Goal: Transaction & Acquisition: Purchase product/service

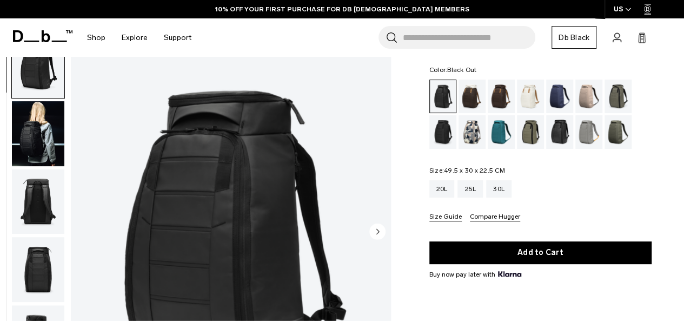
click at [41, 136] on img "button" at bounding box center [38, 133] width 52 height 65
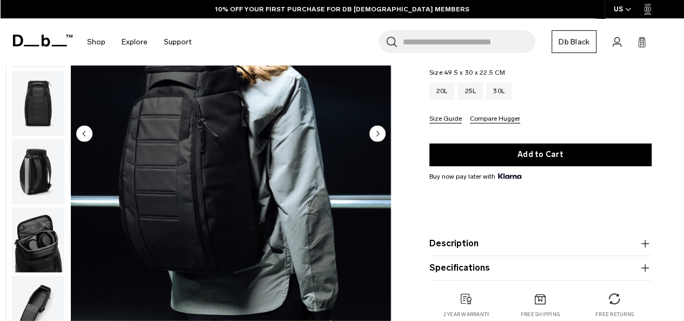
scroll to position [162, 0]
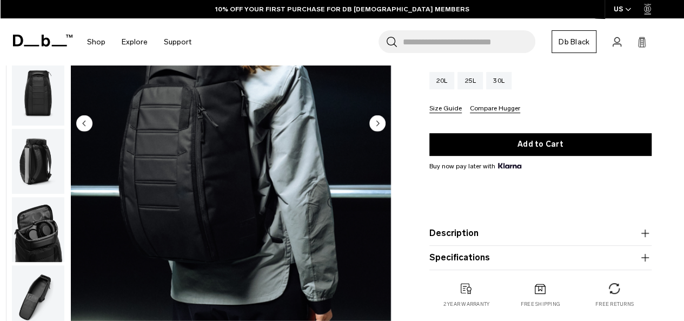
click at [383, 124] on circle "Next slide" at bounding box center [377, 123] width 16 height 16
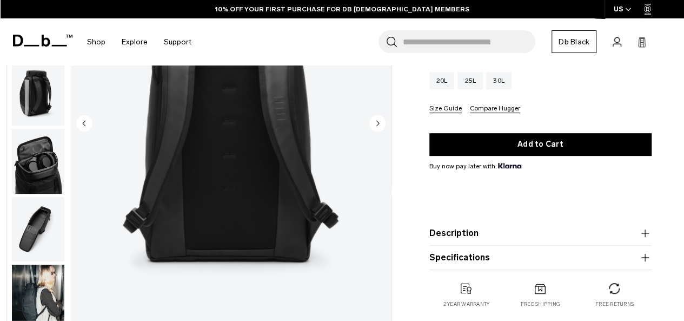
click at [383, 124] on circle "Next slide" at bounding box center [377, 123] width 16 height 16
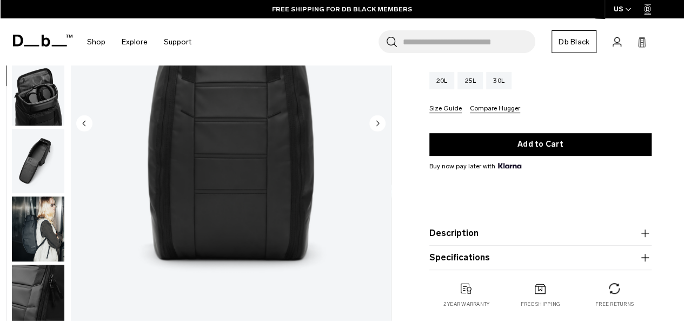
click at [383, 126] on circle "Next slide" at bounding box center [377, 123] width 16 height 16
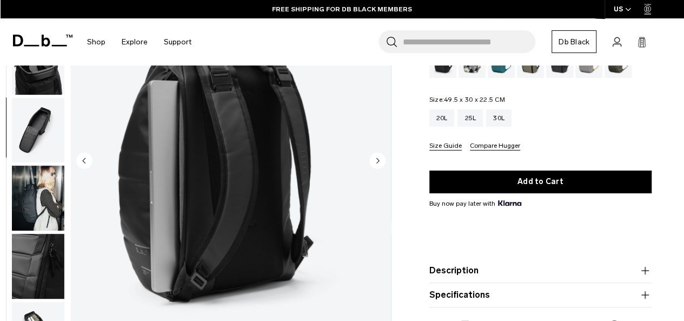
scroll to position [108, 0]
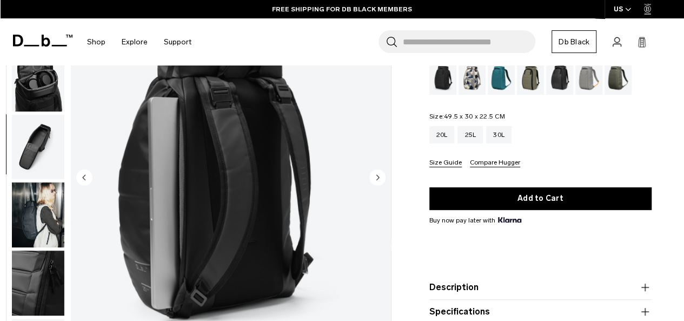
click at [377, 170] on circle "Next slide" at bounding box center [377, 177] width 16 height 16
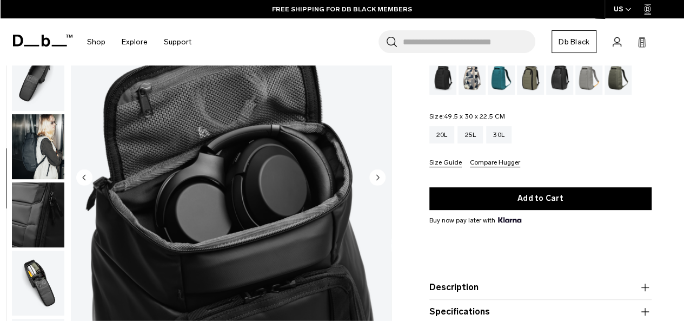
click at [380, 171] on circle "Next slide" at bounding box center [377, 177] width 16 height 16
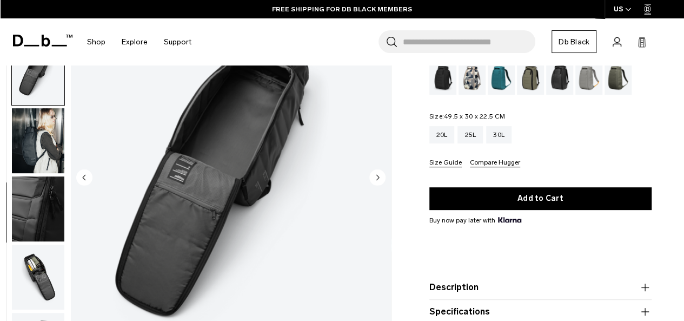
click at [380, 171] on circle "Next slide" at bounding box center [377, 177] width 16 height 16
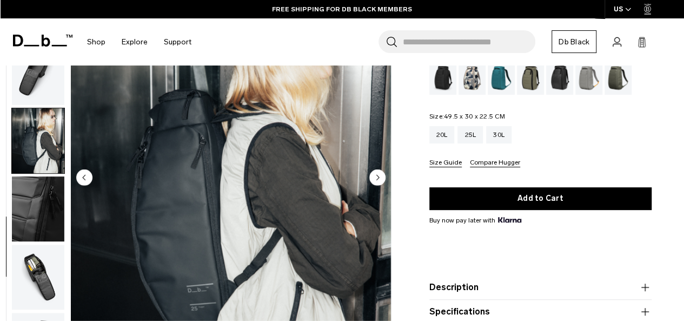
click at [380, 171] on circle "Next slide" at bounding box center [377, 177] width 16 height 16
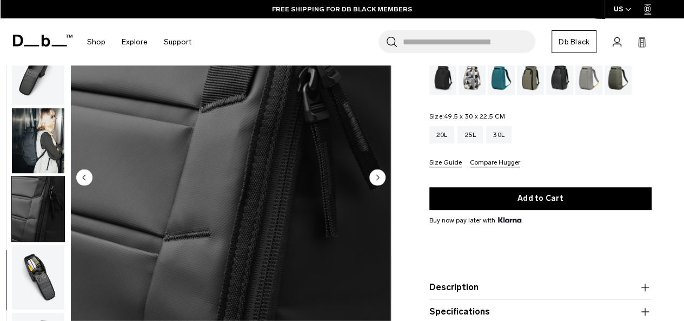
click at [380, 171] on circle "Next slide" at bounding box center [377, 177] width 16 height 16
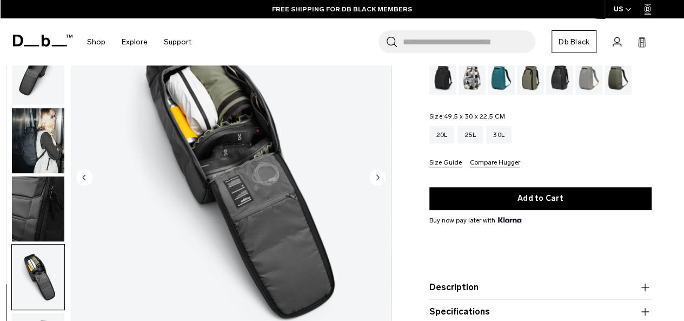
click at [380, 171] on circle "Next slide" at bounding box center [377, 177] width 16 height 16
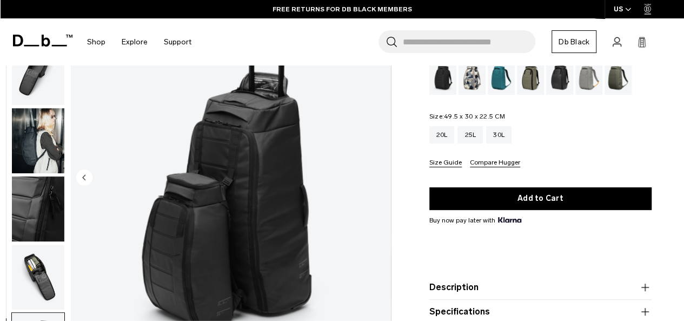
click at [88, 174] on circle "Previous slide" at bounding box center [84, 177] width 16 height 16
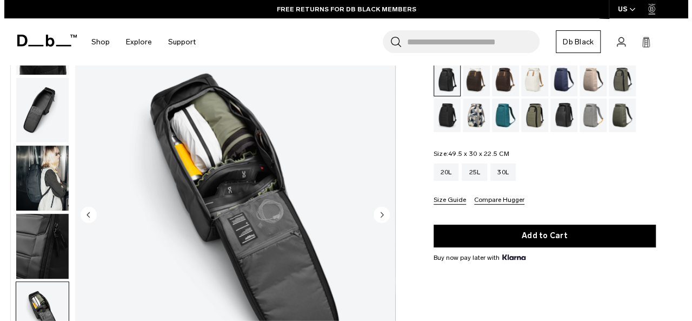
scroll to position [54, 0]
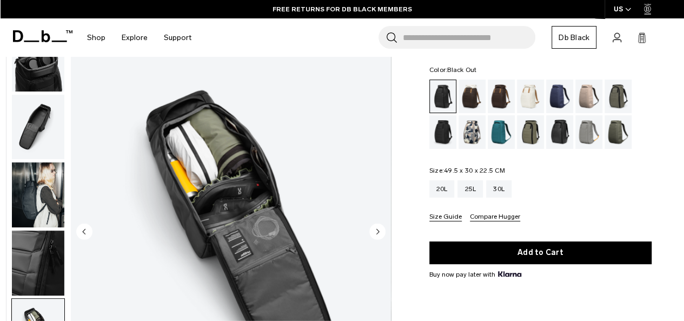
click at [381, 233] on circle "Next slide" at bounding box center [377, 231] width 16 height 16
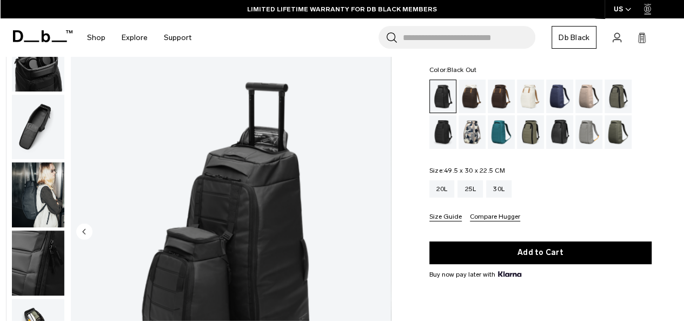
click at [381, 233] on img "11 / 11" at bounding box center [231, 232] width 320 height 400
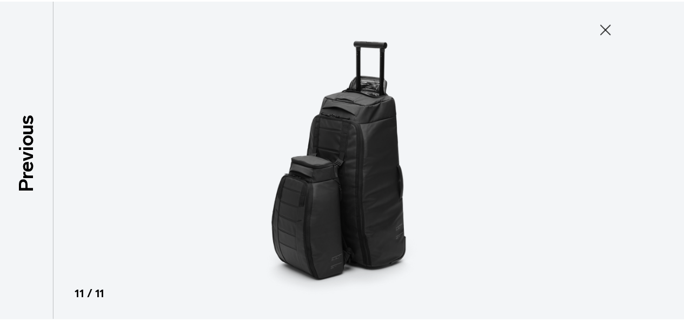
scroll to position [342, 0]
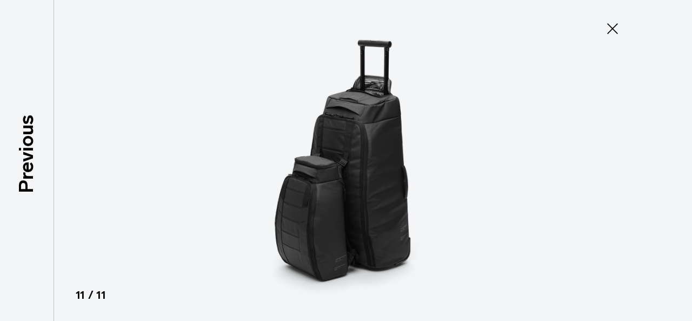
click at [611, 32] on icon at bounding box center [612, 28] width 17 height 17
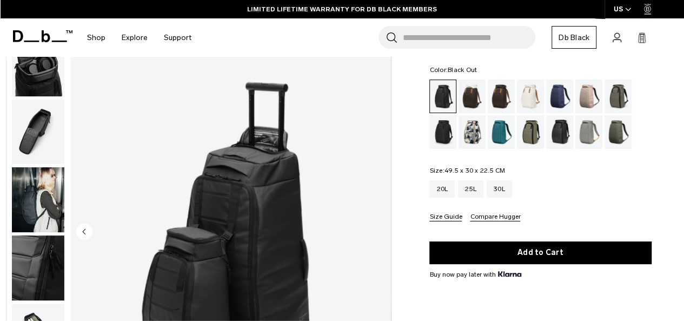
scroll to position [347, 0]
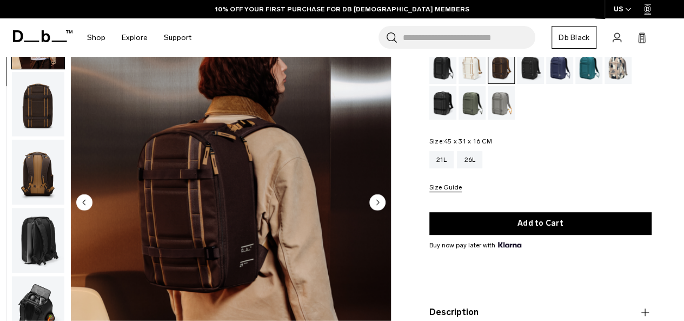
scroll to position [162, 0]
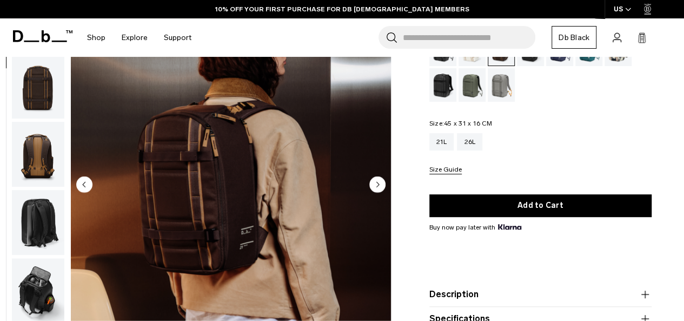
click at [379, 182] on circle "Next slide" at bounding box center [377, 184] width 16 height 16
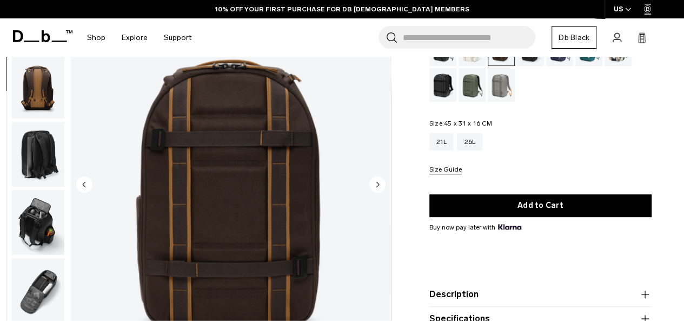
click at [379, 182] on circle "Next slide" at bounding box center [377, 184] width 16 height 16
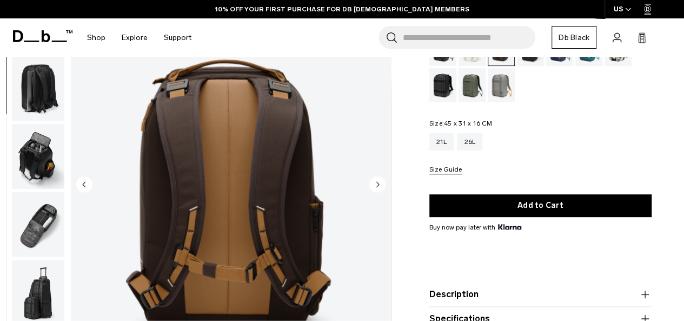
scroll to position [204, 0]
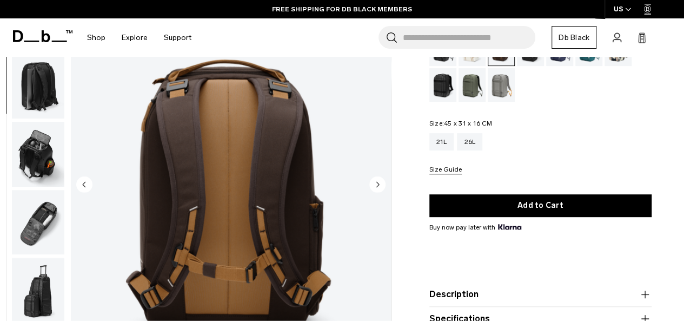
click at [32, 161] on img "button" at bounding box center [38, 154] width 52 height 65
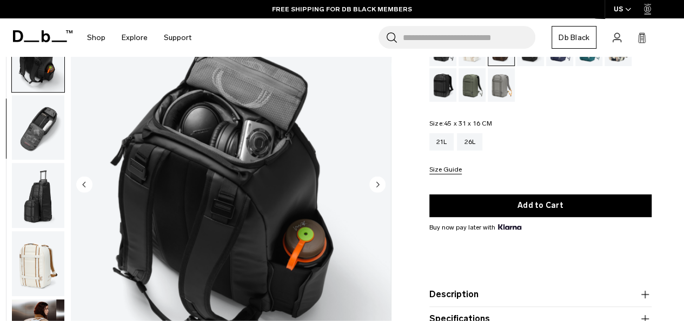
scroll to position [341, 0]
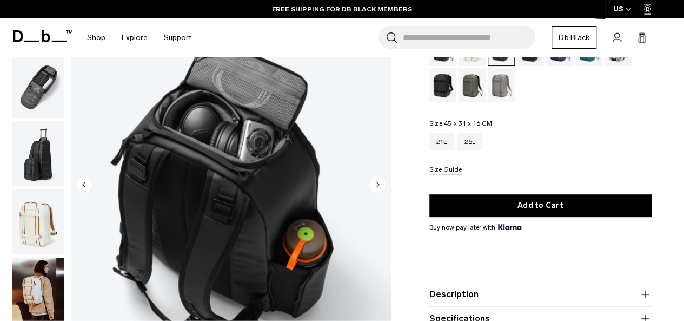
click at [40, 295] on img "button" at bounding box center [38, 289] width 52 height 65
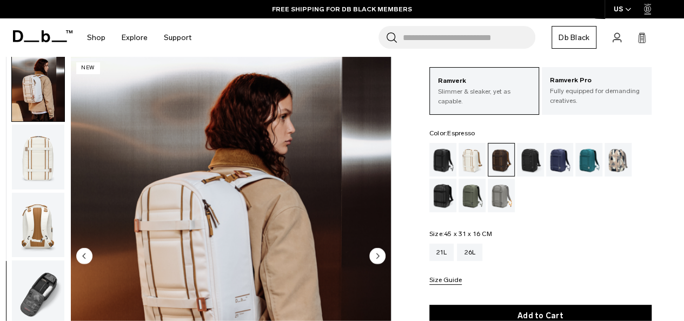
scroll to position [0, 0]
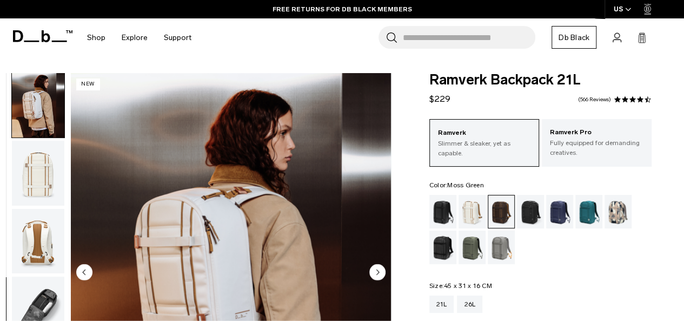
click at [471, 246] on div "Moss Green" at bounding box center [473, 247] width 28 height 34
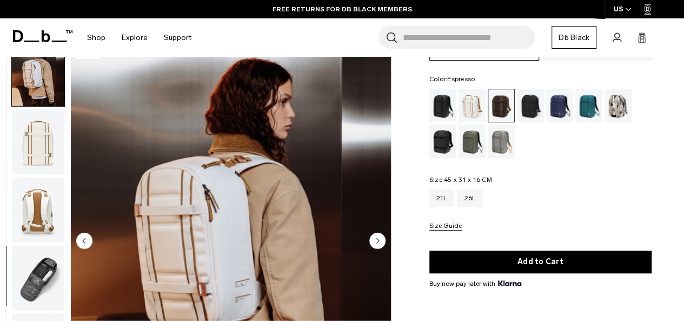
scroll to position [108, 0]
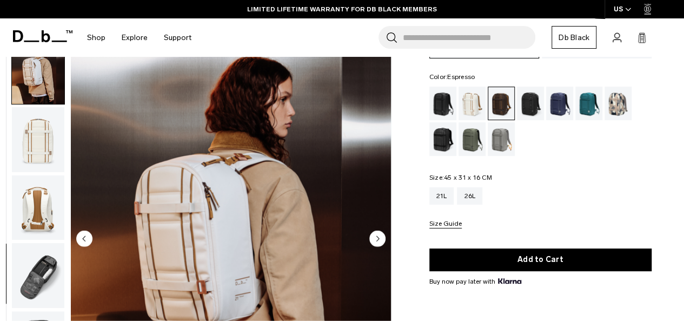
click at [28, 209] on img "button" at bounding box center [38, 207] width 52 height 65
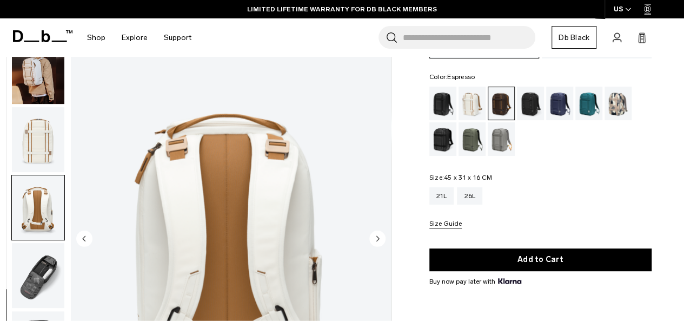
scroll to position [688, 0]
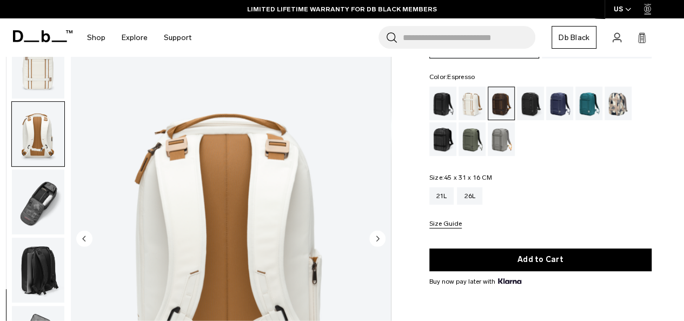
click at [49, 203] on img "button" at bounding box center [38, 202] width 52 height 65
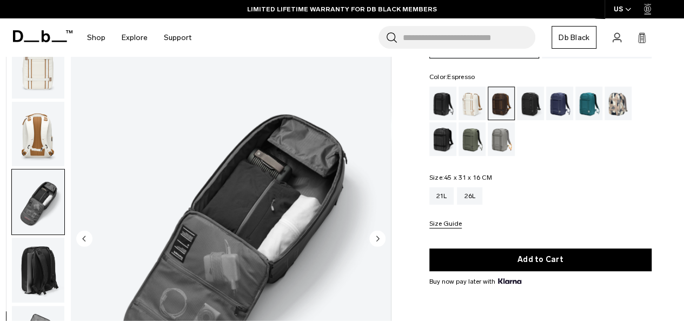
click at [43, 283] on img "button" at bounding box center [38, 269] width 52 height 65
